Goal: Obtain resource: Obtain resource

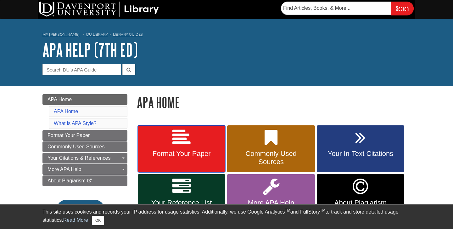
click at [190, 146] on link "Format Your Paper" at bounding box center [181, 148] width 87 height 47
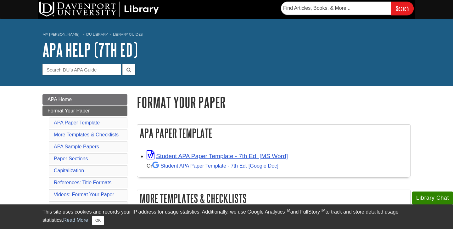
click at [262, 160] on div "Student APA Paper Template - 7th Ed. [MS Word] Or Student APA Paper Template - …" at bounding box center [276, 160] width 260 height 20
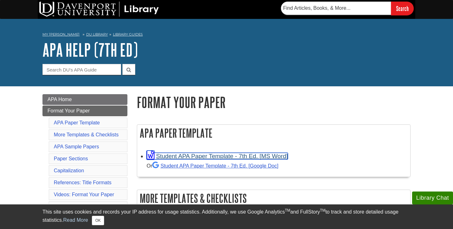
click at [264, 155] on link "Student APA Paper Template - 7th Ed. [MS Word]" at bounding box center [216, 155] width 141 height 7
